Goal: Information Seeking & Learning: Learn about a topic

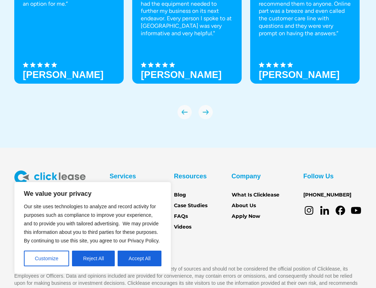
scroll to position [2433, 0]
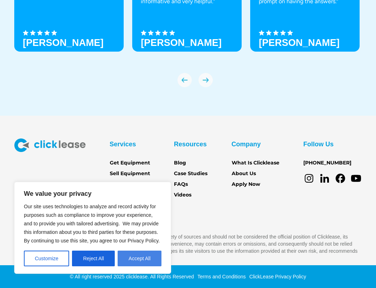
click at [132, 259] on button "Accept All" at bounding box center [140, 259] width 44 height 16
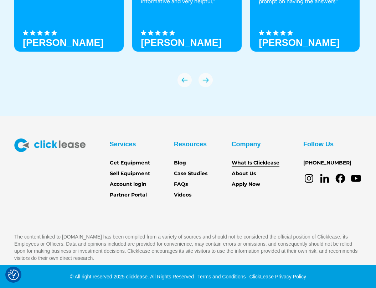
drag, startPoint x: 257, startPoint y: 160, endPoint x: 253, endPoint y: 161, distance: 4.1
click at [257, 160] on link "What Is Clicklease" at bounding box center [256, 163] width 48 height 8
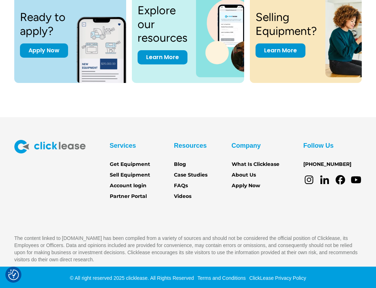
scroll to position [992, 0]
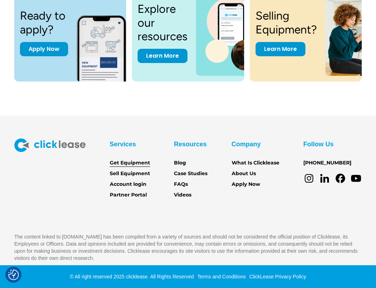
click at [127, 162] on link "Get Equipment" at bounding box center [130, 163] width 40 height 8
